Goal: Task Accomplishment & Management: Use online tool/utility

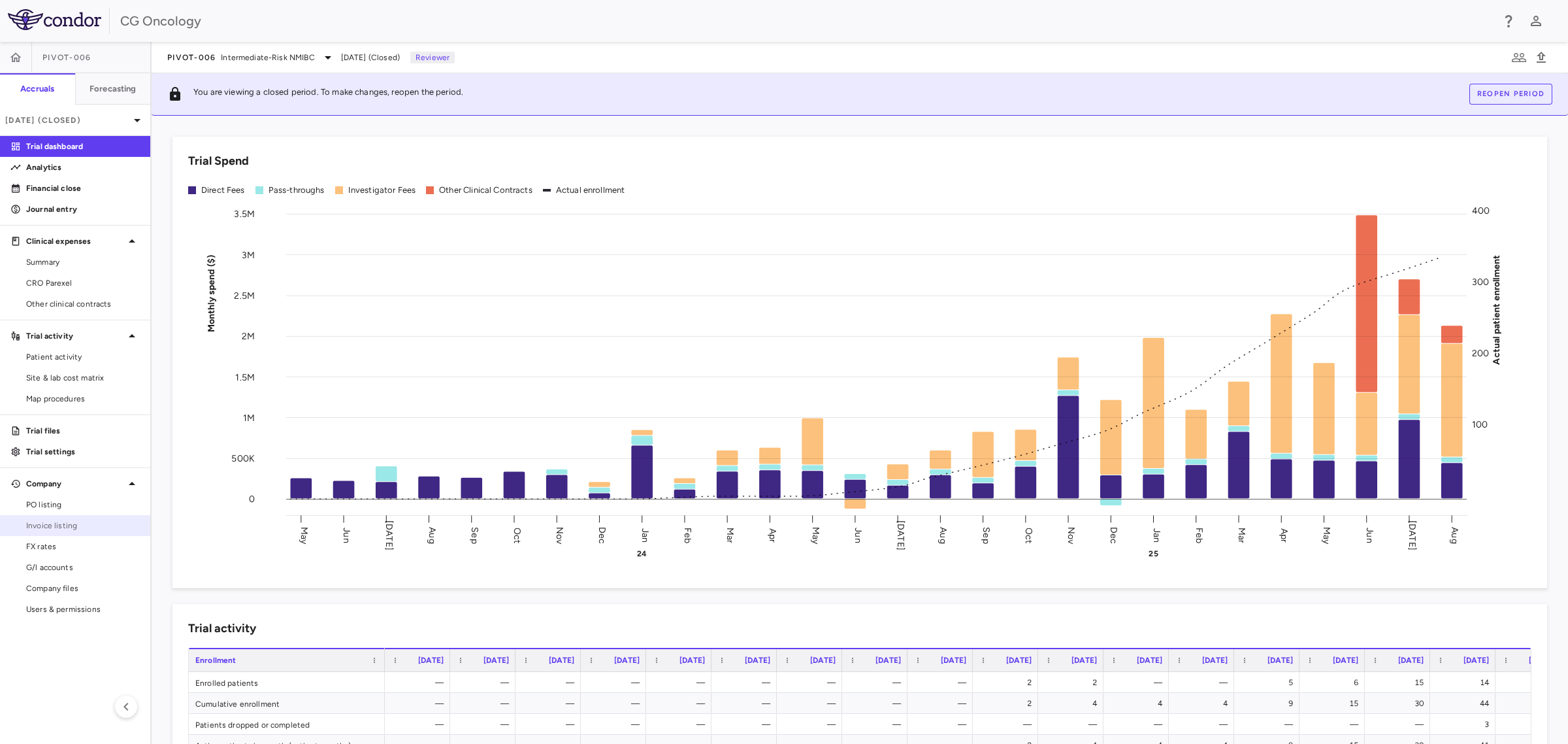
click at [57, 528] on span "Invoice listing" at bounding box center [83, 525] width 114 height 11
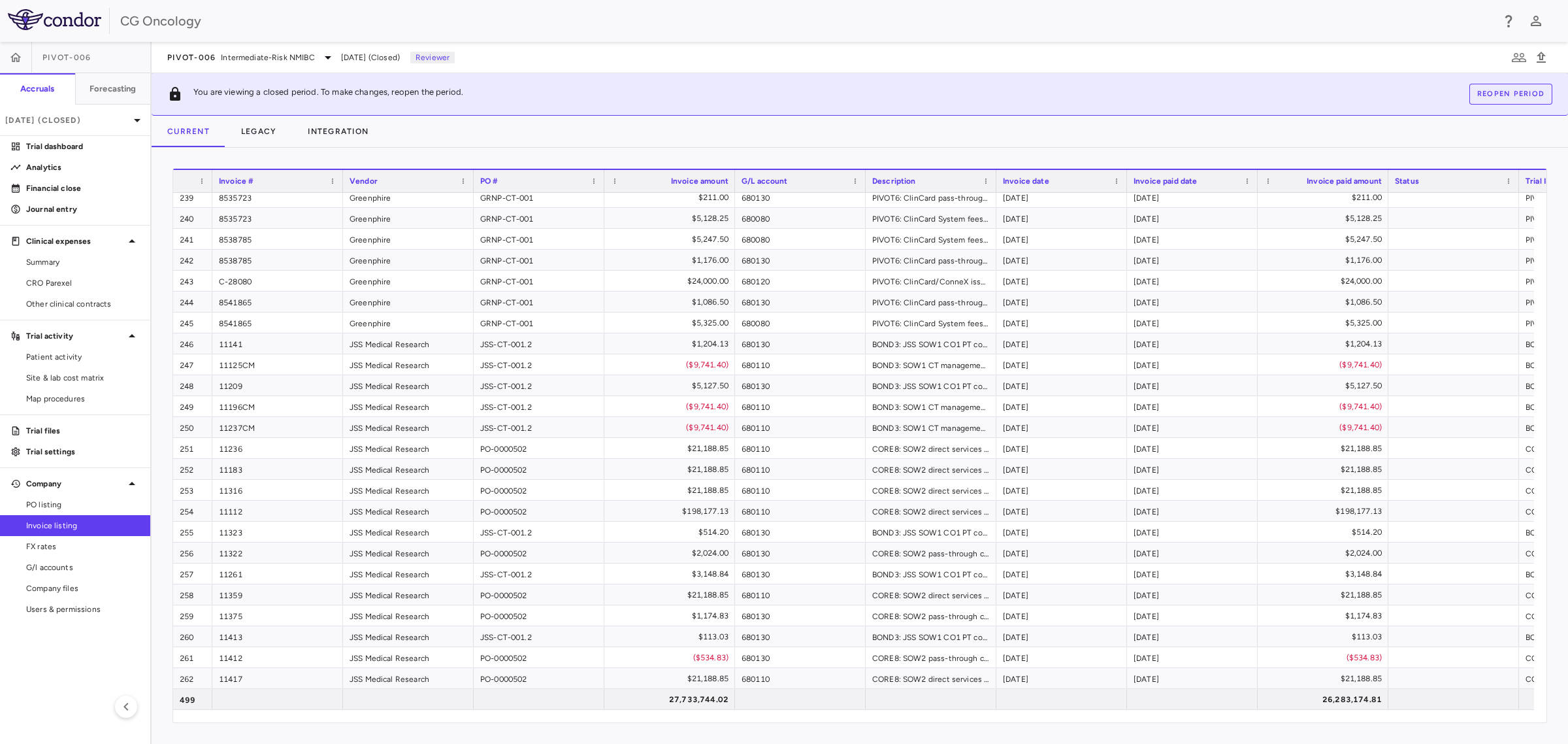
scroll to position [5637, 0]
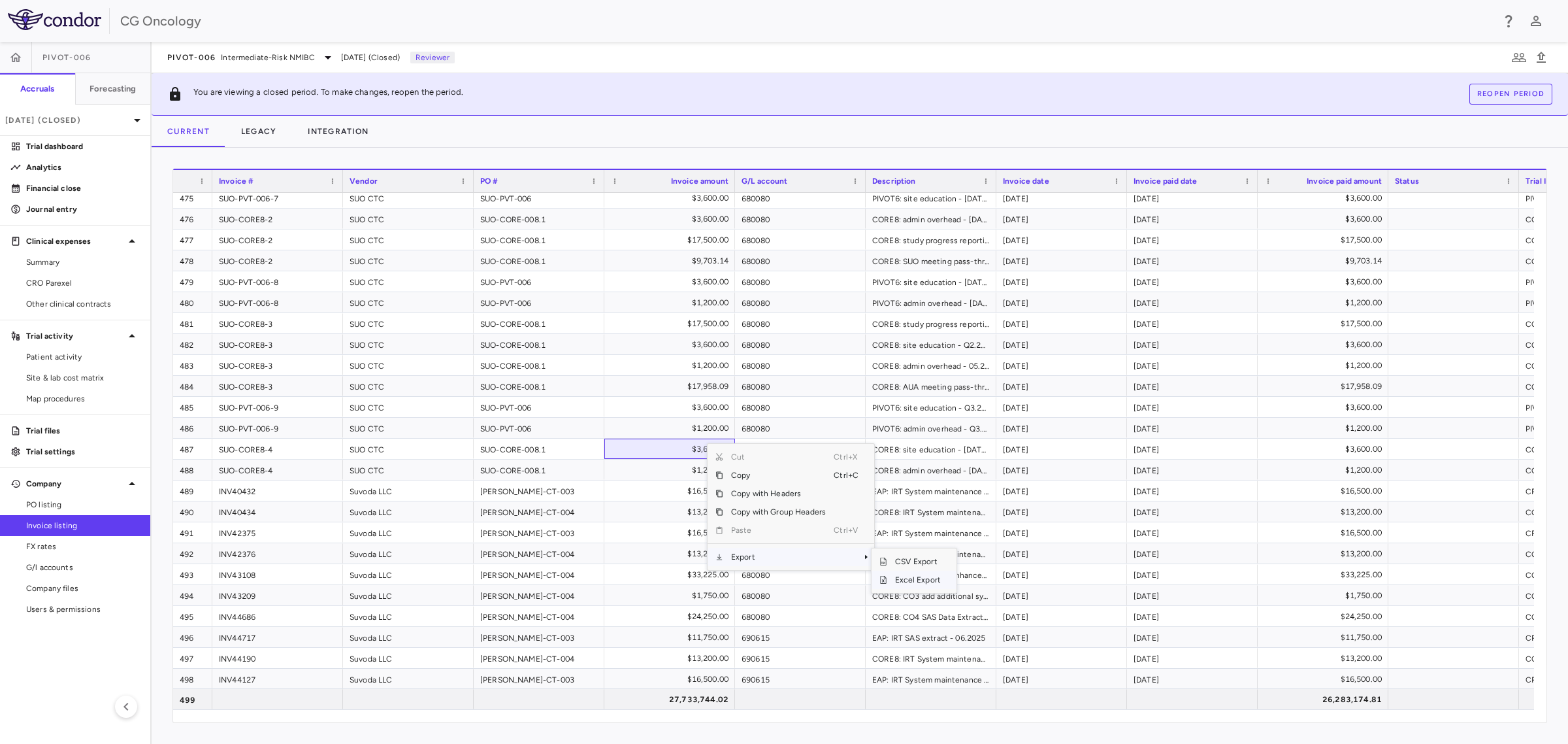
click at [928, 579] on span "Excel Export" at bounding box center [918, 579] width 61 height 18
click at [47, 503] on span "PO listing" at bounding box center [83, 505] width 114 height 11
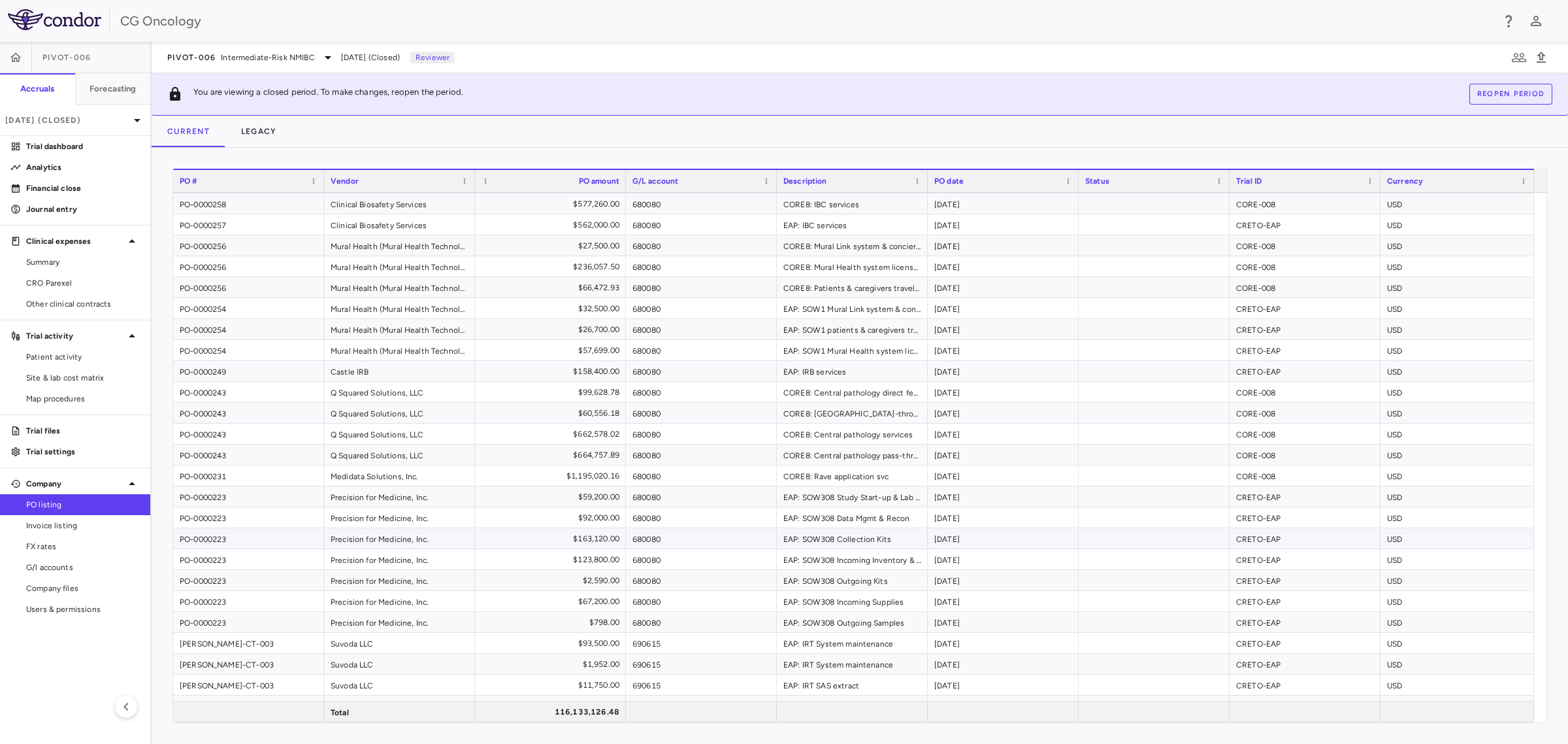
scroll to position [1471, 0]
